Goal: Use online tool/utility: Use online tool/utility

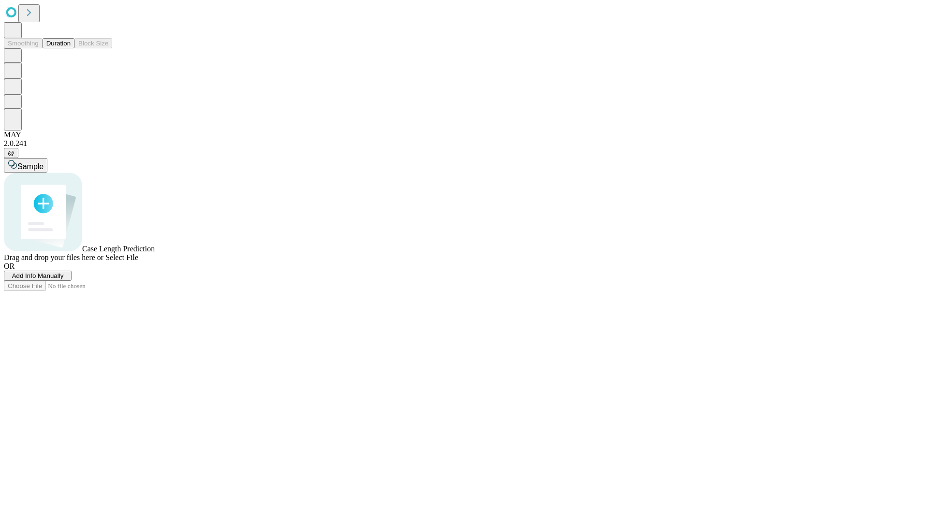
click at [71, 48] on button "Duration" at bounding box center [59, 43] width 32 height 10
click at [44, 162] on span "Sample" at bounding box center [30, 166] width 26 height 8
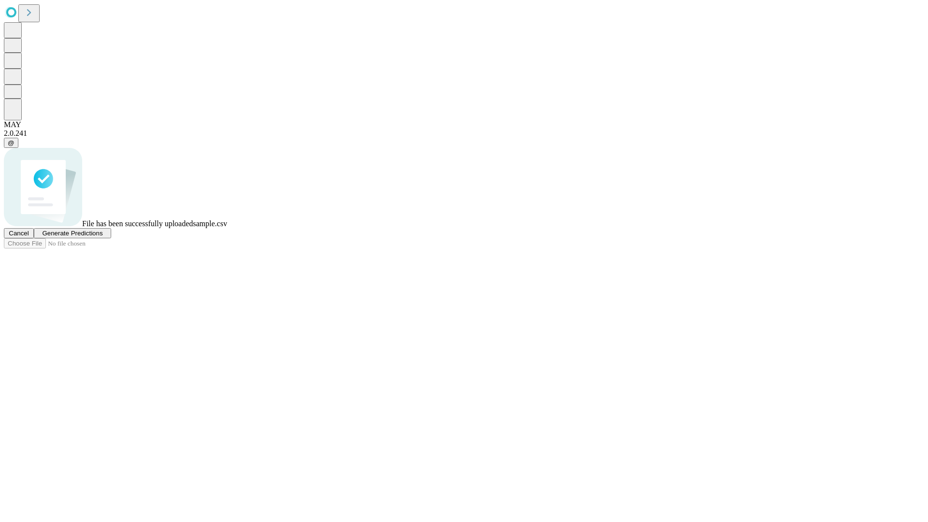
click at [102, 237] on span "Generate Predictions" at bounding box center [72, 233] width 60 height 7
